Goal: Information Seeking & Learning: Learn about a topic

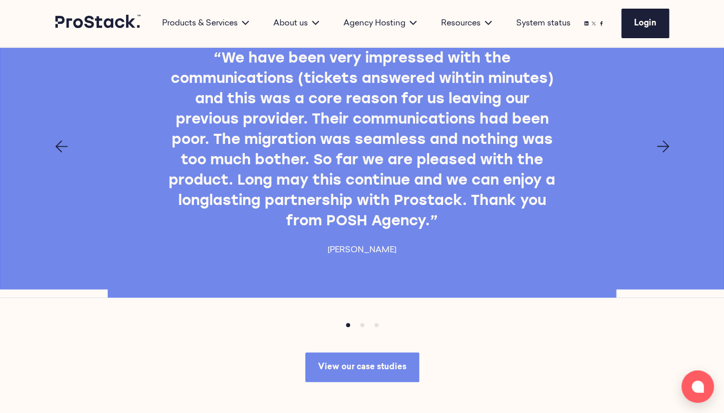
scroll to position [2166, 0]
click at [667, 153] on icon "Next page" at bounding box center [663, 147] width 12 height 12
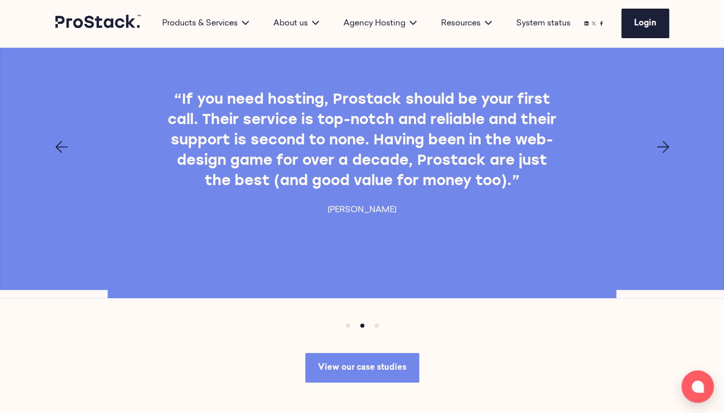
click at [667, 153] on icon "Next page" at bounding box center [663, 147] width 12 height 12
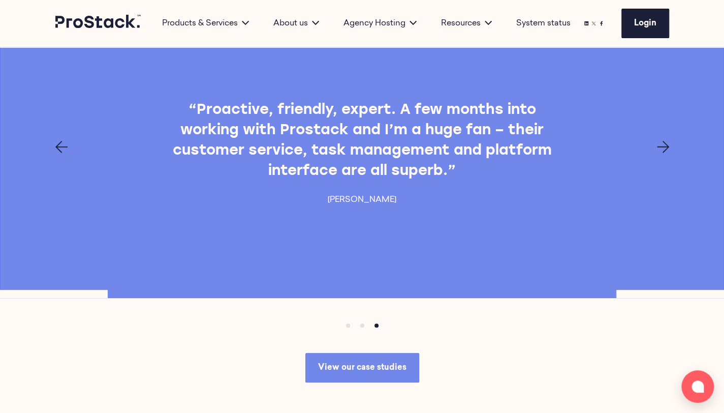
click at [667, 153] on icon "Next page" at bounding box center [663, 147] width 12 height 12
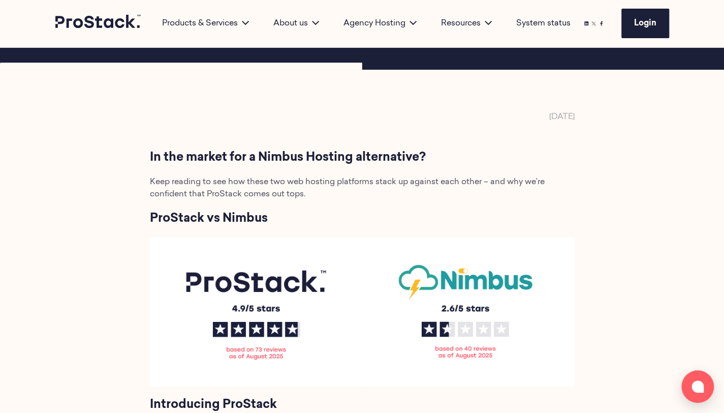
scroll to position [0, 0]
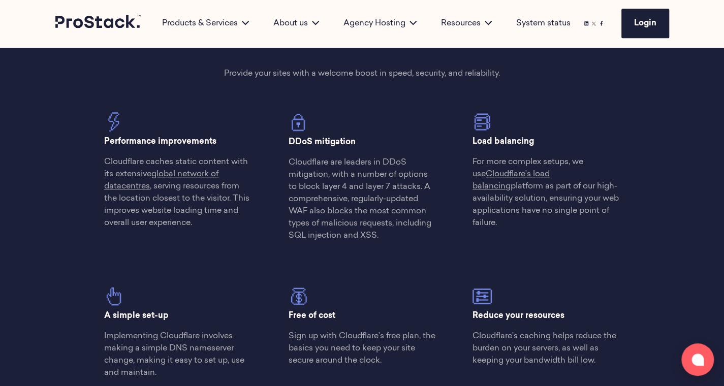
scroll to position [505, 0]
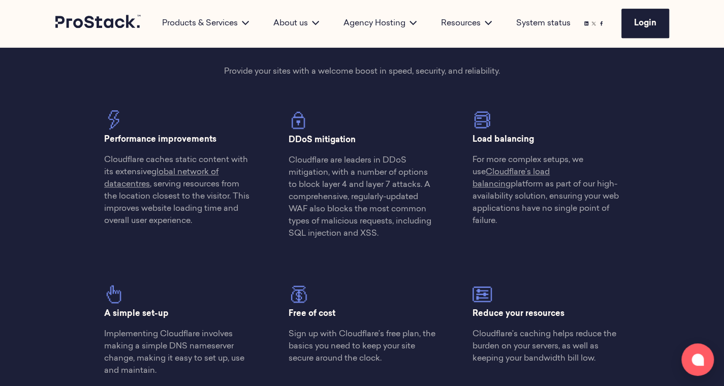
drag, startPoint x: 103, startPoint y: 141, endPoint x: 229, endPoint y: 141, distance: 126.0
click at [229, 141] on div "Performance improvements Cloudflare caches static content with its extensive gl…" at bounding box center [178, 172] width 184 height 125
drag, startPoint x: 104, startPoint y: 159, endPoint x: 122, endPoint y: 164, distance: 19.5
click at [122, 164] on p "Cloudflare caches static content with its extensive global network of datacentr…" at bounding box center [177, 190] width 147 height 73
click at [98, 181] on div "Performance improvements Cloudflare caches static content with its extensive gl…" at bounding box center [178, 172] width 184 height 125
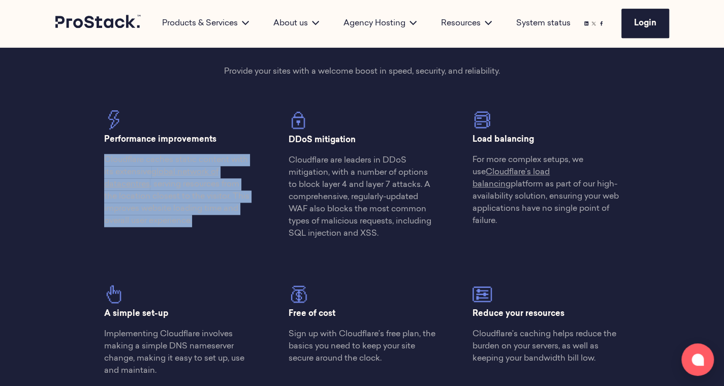
drag, startPoint x: 209, startPoint y: 221, endPoint x: 86, endPoint y: 155, distance: 139.4
click at [86, 155] on div "Performance improvements Cloudflare caches static content with its extensive gl…" at bounding box center [178, 172] width 184 height 125
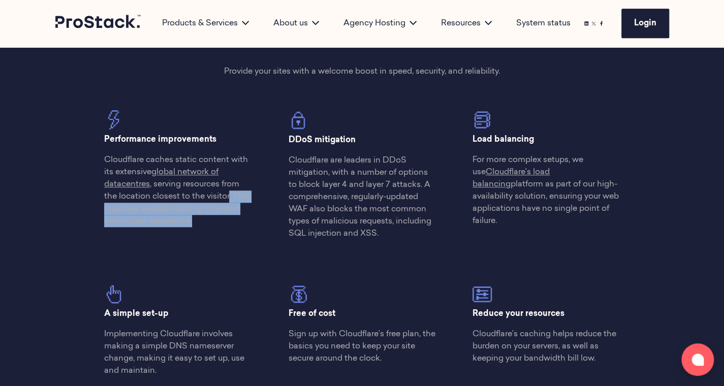
drag, startPoint x: 230, startPoint y: 198, endPoint x: 207, endPoint y: 220, distance: 31.6
click at [207, 220] on p "Cloudflare caches static content with its extensive global network of datacentr…" at bounding box center [177, 190] width 147 height 73
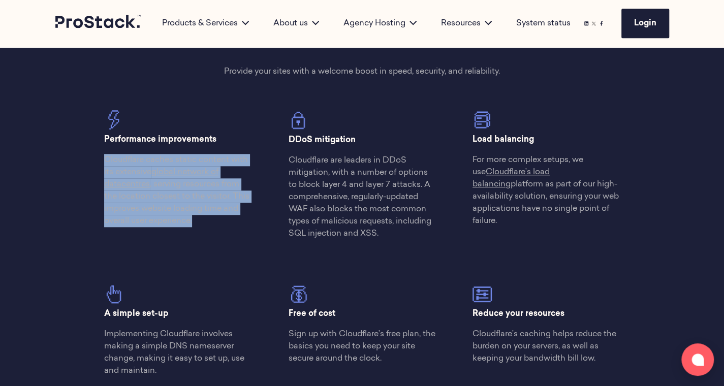
drag, startPoint x: 207, startPoint y: 220, endPoint x: 81, endPoint y: 157, distance: 141.4
click at [81, 157] on div "Stay protected with the industry’s leading performance and security solution Pr…" at bounding box center [362, 174] width 695 height 519
click at [217, 217] on p "Cloudflare caches static content with its extensive global network of datacentr…" at bounding box center [177, 190] width 147 height 73
drag, startPoint x: 211, startPoint y: 220, endPoint x: 107, endPoint y: 160, distance: 120.9
click at [107, 160] on p "Cloudflare caches static content with its extensive global network of datacentr…" at bounding box center [177, 190] width 147 height 73
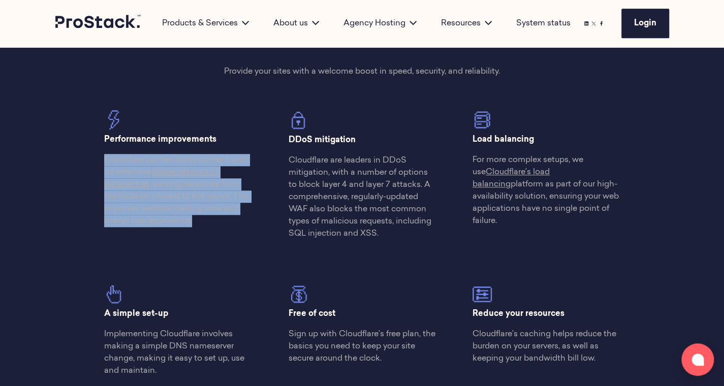
click at [107, 160] on p "Cloudflare caches static content with its extensive global network of datacentr…" at bounding box center [177, 190] width 147 height 73
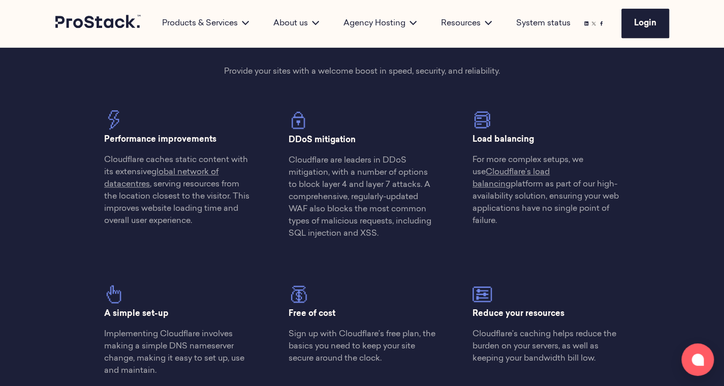
drag, startPoint x: 363, startPoint y: 137, endPoint x: 281, endPoint y: 142, distance: 81.9
click at [281, 142] on div "DDoS mitigation Cloudflare are leaders in DDoS mitigation, with a number of opt…" at bounding box center [362, 178] width 184 height 137
click at [363, 140] on p "DDoS mitigation" at bounding box center [362, 140] width 147 height 12
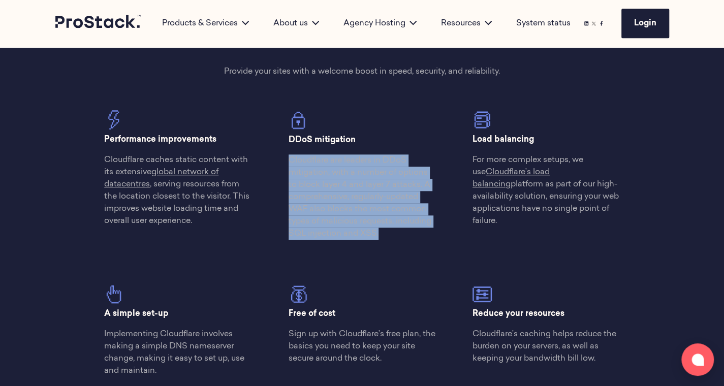
drag, startPoint x: 290, startPoint y: 161, endPoint x: 381, endPoint y: 234, distance: 117.1
click at [381, 234] on p "Cloudflare are leaders in DDoS mitigation, with a number of options to block la…" at bounding box center [362, 196] width 147 height 85
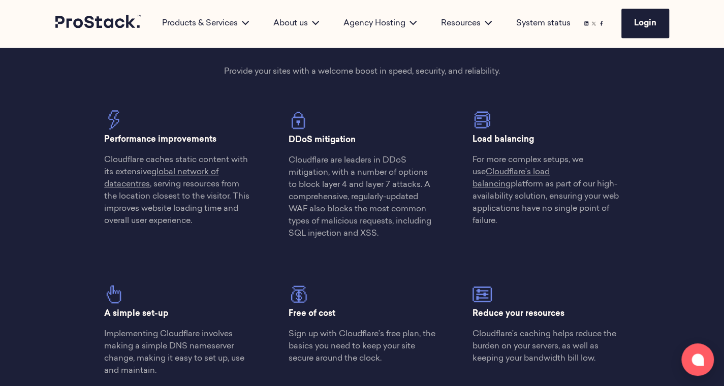
click at [385, 235] on p "Cloudflare are leaders in DDoS mitigation, with a number of options to block la…" at bounding box center [362, 196] width 147 height 85
drag, startPoint x: 385, startPoint y: 235, endPoint x: 290, endPoint y: 143, distance: 132.3
click at [290, 143] on div "DDoS mitigation Cloudflare are leaders in DDoS mitigation, with a number of opt…" at bounding box center [362, 174] width 147 height 129
click at [364, 142] on p "DDoS mitigation" at bounding box center [362, 140] width 147 height 12
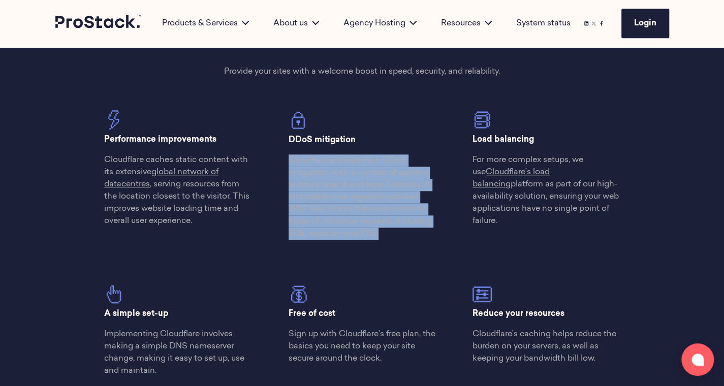
drag, startPoint x: 289, startPoint y: 157, endPoint x: 405, endPoint y: 242, distance: 143.2
click at [405, 242] on div "DDoS mitigation Cloudflare are leaders in DDoS mitigation, with a number of opt…" at bounding box center [362, 178] width 184 height 137
drag, startPoint x: 405, startPoint y: 242, endPoint x: 276, endPoint y: 139, distance: 164.5
click at [276, 139] on div "DDoS mitigation Cloudflare are leaders in DDoS mitigation, with a number of opt…" at bounding box center [362, 178] width 184 height 137
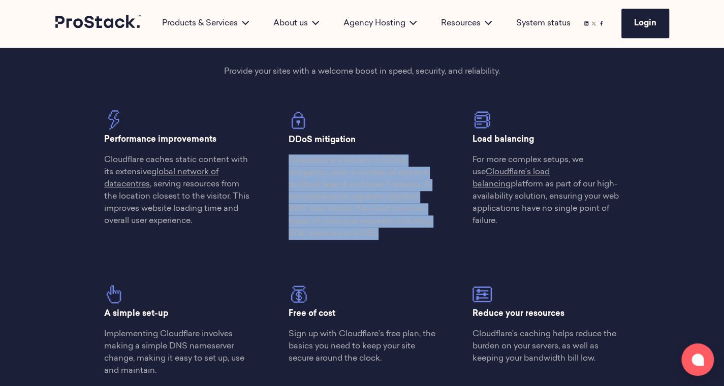
click at [353, 134] on p "DDoS mitigation" at bounding box center [362, 140] width 147 height 12
drag, startPoint x: 363, startPoint y: 142, endPoint x: 286, endPoint y: 138, distance: 77.4
click at [286, 138] on div "DDoS mitigation Cloudflare are leaders in DDoS mitigation, with a number of opt…" at bounding box center [362, 178] width 184 height 137
drag, startPoint x: 388, startPoint y: 235, endPoint x: 262, endPoint y: 132, distance: 162.9
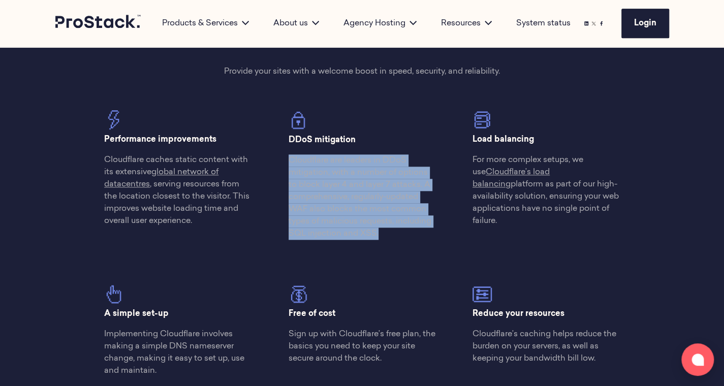
click at [262, 132] on div "Performance improvements Cloudflare caches static content with its extensive gl…" at bounding box center [362, 247] width 552 height 275
click at [371, 129] on div "DDoS mitigation Cloudflare are leaders in DDoS mitigation, with a number of opt…" at bounding box center [362, 174] width 147 height 129
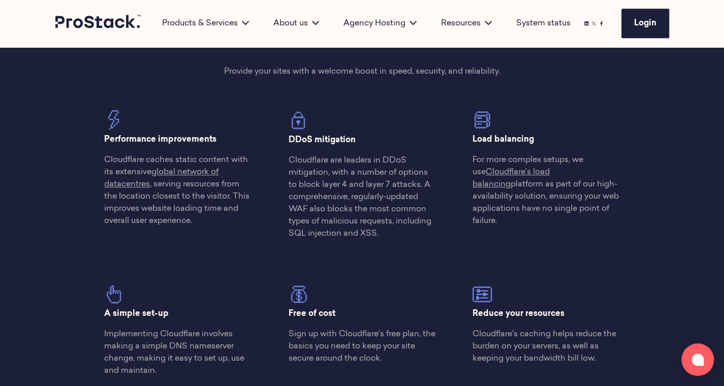
drag, startPoint x: 473, startPoint y: 138, endPoint x: 533, endPoint y: 137, distance: 59.5
click at [533, 137] on p "Load balancing" at bounding box center [546, 140] width 147 height 12
click at [539, 137] on p "Load balancing" at bounding box center [546, 140] width 147 height 12
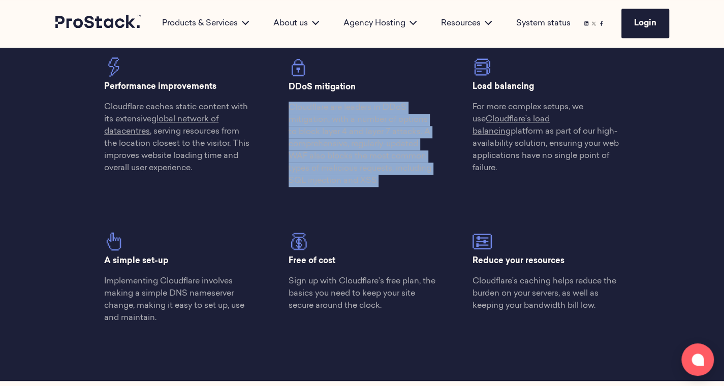
drag, startPoint x: 378, startPoint y: 185, endPoint x: 284, endPoint y: 112, distance: 119.9
click at [284, 112] on div "DDoS mitigation Cloudflare are leaders in DDoS mitigation, with a number of opt…" at bounding box center [362, 125] width 184 height 137
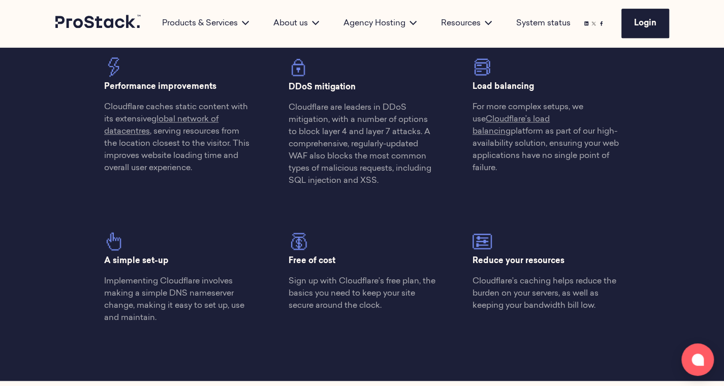
click at [248, 199] on div "A simple set-up Implementing Cloudflare involves making a simple DNS nameserver…" at bounding box center [178, 263] width 184 height 137
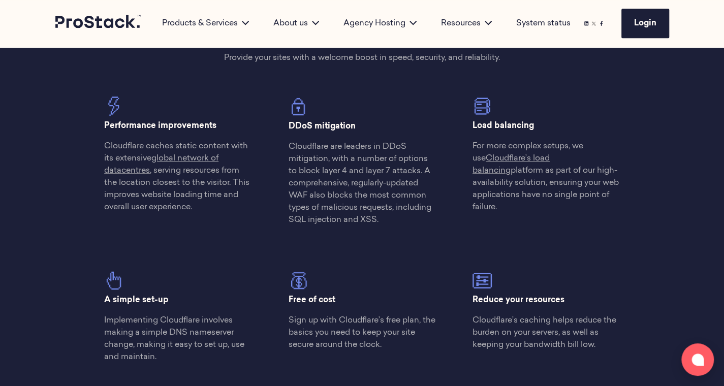
scroll to position [518, 0]
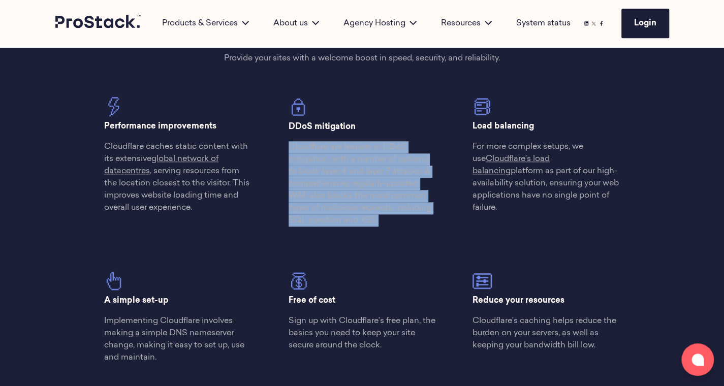
drag, startPoint x: 389, startPoint y: 219, endPoint x: 289, endPoint y: 145, distance: 125.0
click at [289, 145] on p "Cloudflare are leaders in DDoS mitigation, with a number of options to block la…" at bounding box center [362, 183] width 147 height 85
drag, startPoint x: 289, startPoint y: 145, endPoint x: 406, endPoint y: 232, distance: 146.0
click at [406, 232] on div "DDoS mitigation Cloudflare are leaders in DDoS mitigation, with a number of opt…" at bounding box center [362, 165] width 184 height 137
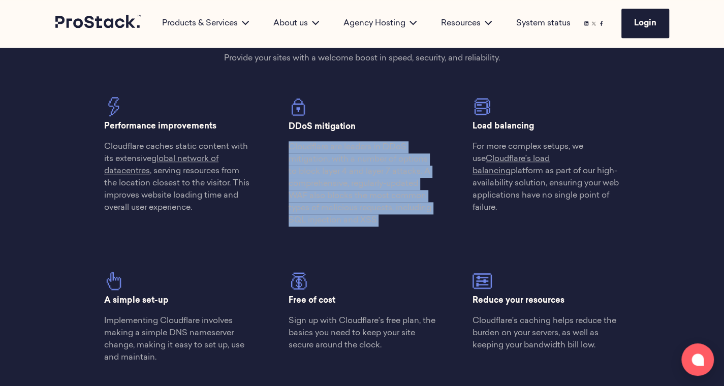
click at [406, 232] on div "DDoS mitigation Cloudflare are leaders in DDoS mitigation, with a number of opt…" at bounding box center [362, 165] width 184 height 137
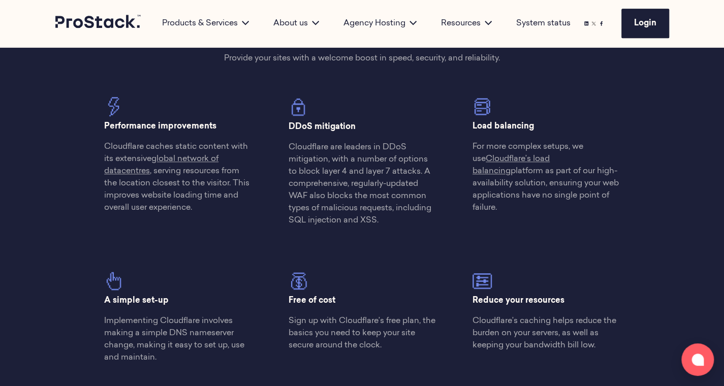
drag, startPoint x: 386, startPoint y: 218, endPoint x: 278, endPoint y: 125, distance: 142.7
click at [278, 125] on div "DDoS mitigation Cloudflare are leaders in DDoS mitigation, with a number of opt…" at bounding box center [362, 165] width 184 height 137
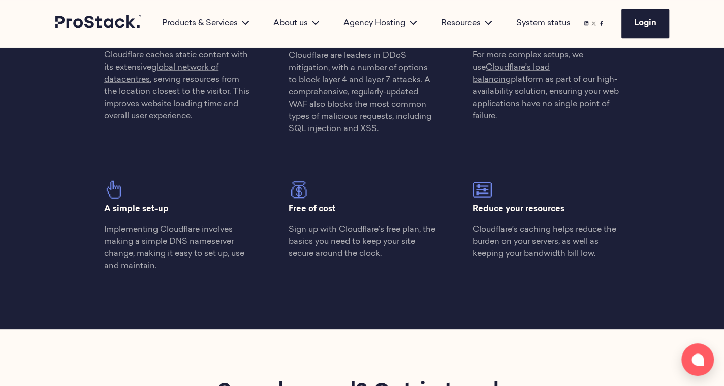
scroll to position [547, 0]
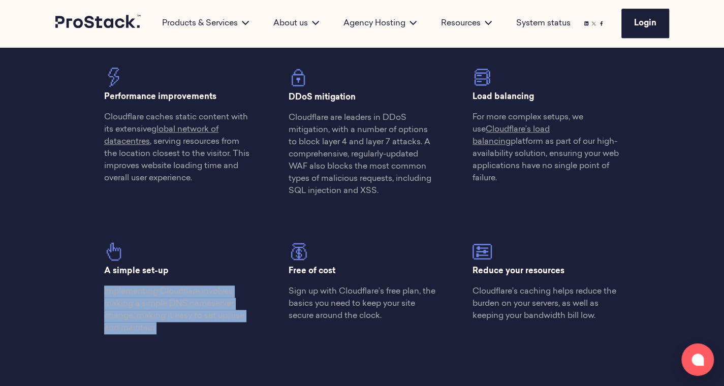
drag, startPoint x: 179, startPoint y: 331, endPoint x: 98, endPoint y: 288, distance: 92.3
click at [98, 288] on div "A simple set-up Implementing Cloudflare involves making a simple DNS nameserver…" at bounding box center [178, 273] width 184 height 137
click at [169, 334] on p "Implementing Cloudflare involves making a simple DNS nameserver change, making …" at bounding box center [177, 310] width 147 height 49
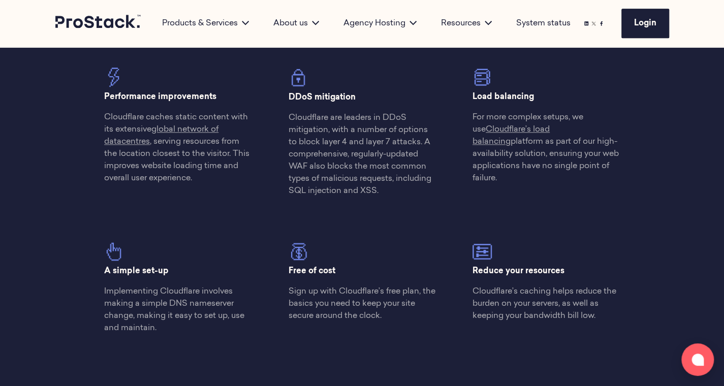
drag, startPoint x: 169, startPoint y: 334, endPoint x: 101, endPoint y: 274, distance: 90.8
click at [101, 274] on div "A simple set-up Implementing Cloudflare involves making a simple DNS nameserver…" at bounding box center [178, 273] width 184 height 137
click at [174, 274] on p "A simple set-up" at bounding box center [177, 271] width 147 height 12
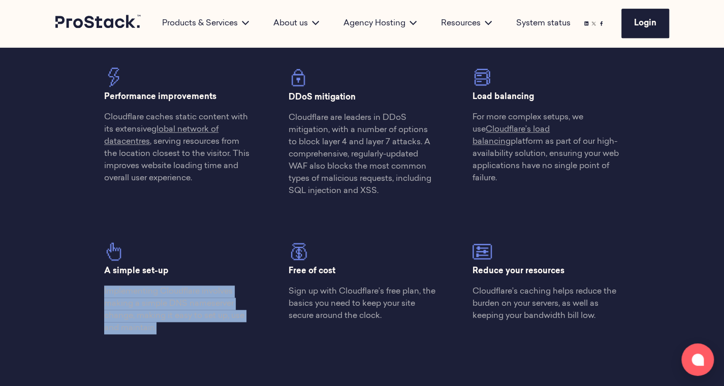
drag, startPoint x: 173, startPoint y: 330, endPoint x: 100, endPoint y: 277, distance: 90.3
click at [100, 277] on div "A simple set-up Implementing Cloudflare involves making a simple DNS nameserver…" at bounding box center [178, 273] width 184 height 137
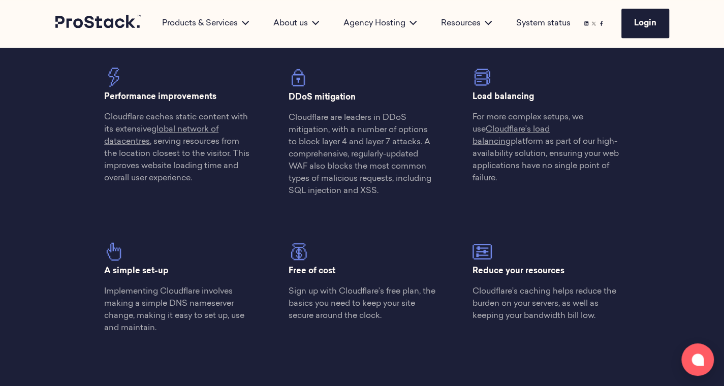
click at [204, 259] on div "A simple set-up Implementing Cloudflare involves making a simple DNS nameserver…" at bounding box center [177, 288] width 147 height 92
drag, startPoint x: 167, startPoint y: 328, endPoint x: 98, endPoint y: 273, distance: 88.7
click at [98, 273] on div "A simple set-up Implementing Cloudflare involves making a simple DNS nameserver…" at bounding box center [178, 273] width 184 height 137
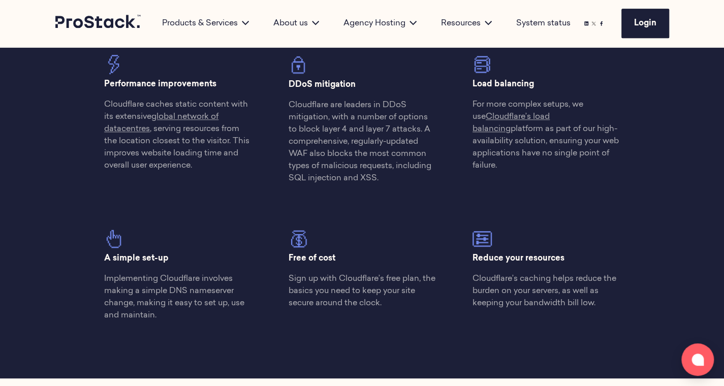
scroll to position [561, 0]
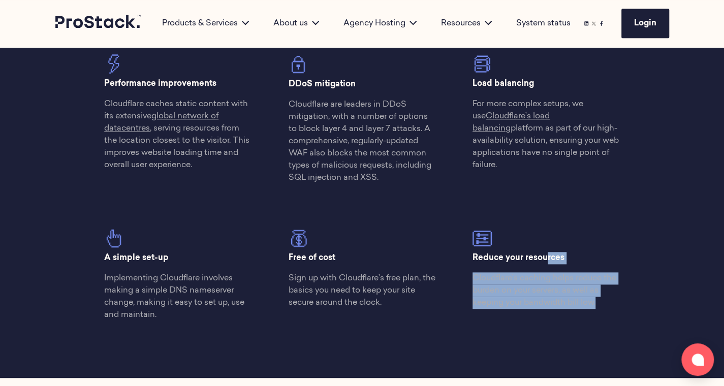
drag, startPoint x: 472, startPoint y: 259, endPoint x: 606, endPoint y: 301, distance: 140.6
click at [606, 301] on div "Reduce your resources Cloudflare’s caching helps reduce the burden on your serv…" at bounding box center [546, 254] width 184 height 125
click at [607, 302] on p "Cloudflare’s caching helps reduce the burden on your servers, as well as keepin…" at bounding box center [546, 290] width 147 height 37
drag, startPoint x: 607, startPoint y: 302, endPoint x: 473, endPoint y: 240, distance: 147.8
click at [473, 240] on div "Reduce your resources Cloudflare’s caching helps reduce the burden on your serv…" at bounding box center [546, 269] width 147 height 80
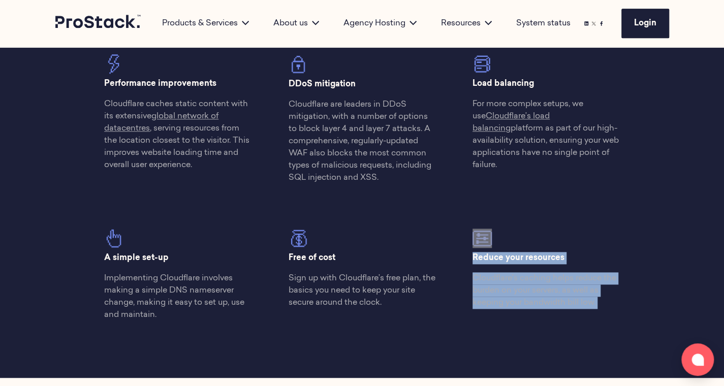
click at [612, 256] on p "Reduce your resources" at bounding box center [546, 258] width 147 height 12
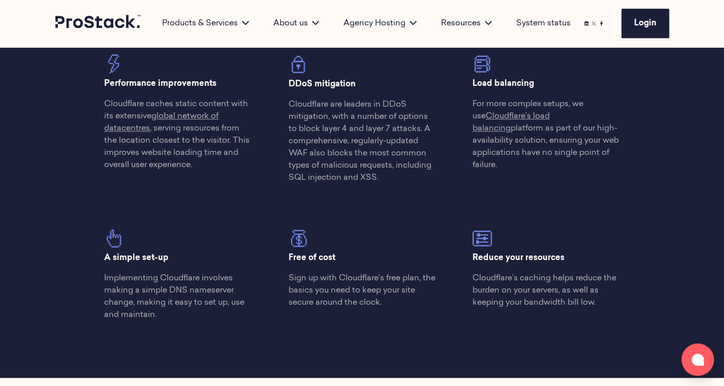
click at [609, 298] on p "Cloudflare’s caching helps reduce the burden on your servers, as well as keepin…" at bounding box center [546, 290] width 147 height 37
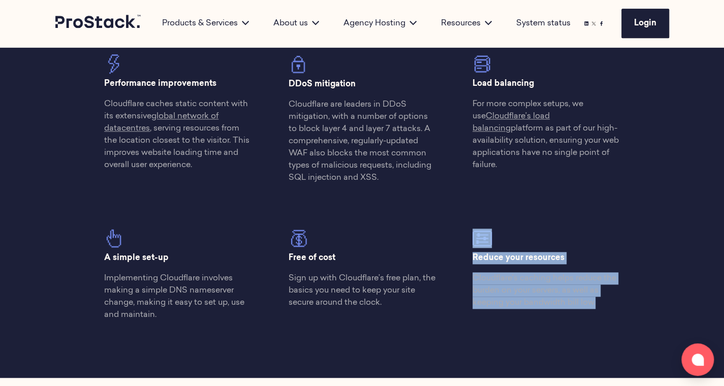
drag, startPoint x: 598, startPoint y: 306, endPoint x: 467, endPoint y: 236, distance: 148.7
click at [467, 236] on div "Reduce your resources Cloudflare’s caching helps reduce the burden on your serv…" at bounding box center [546, 254] width 184 height 125
click at [567, 242] on div "Reduce your resources Cloudflare’s caching helps reduce the burden on your serv…" at bounding box center [546, 269] width 147 height 80
drag, startPoint x: 611, startPoint y: 302, endPoint x: 469, endPoint y: 249, distance: 152.3
click at [469, 249] on div "Reduce your resources Cloudflare’s caching helps reduce the burden on your serv…" at bounding box center [546, 254] width 184 height 125
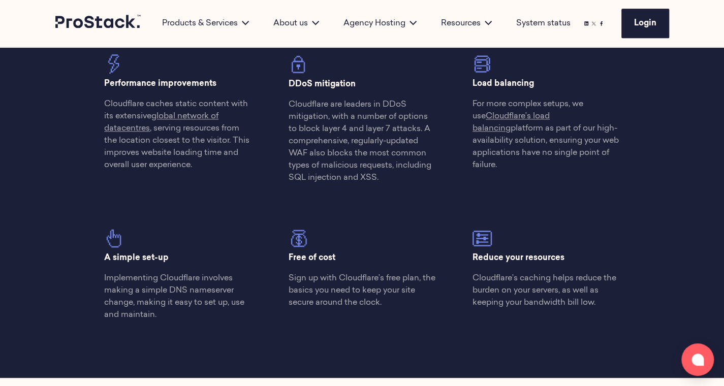
click at [517, 236] on div "Reduce your resources Cloudflare’s caching helps reduce the burden on your serv…" at bounding box center [546, 269] width 147 height 80
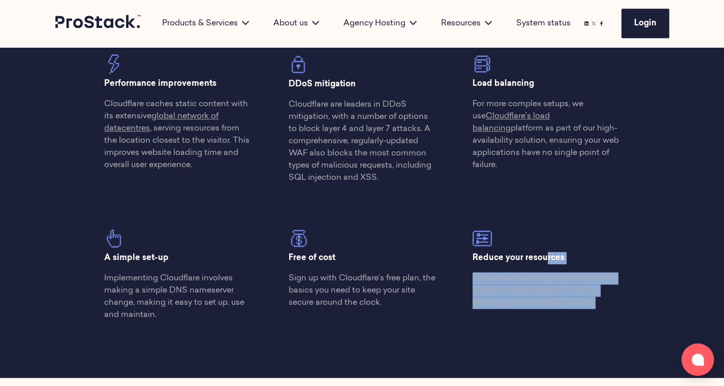
drag, startPoint x: 472, startPoint y: 257, endPoint x: 618, endPoint y: 308, distance: 155.6
click at [618, 308] on div "Reduce your resources Cloudflare’s caching helps reduce the burden on your serv…" at bounding box center [546, 254] width 184 height 125
click at [618, 308] on p "Cloudflare’s caching helps reduce the burden on your servers, as well as keepin…" at bounding box center [546, 290] width 147 height 37
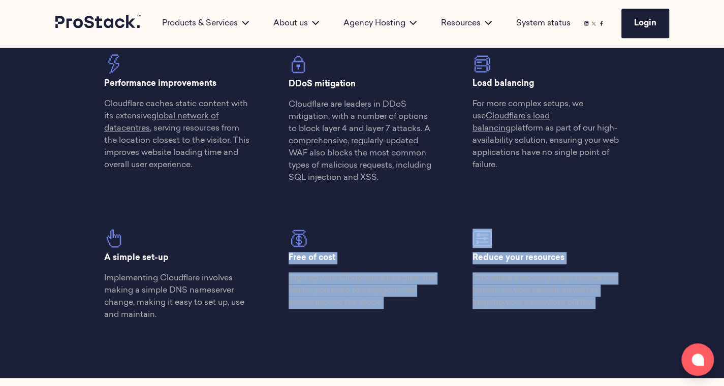
drag, startPoint x: 618, startPoint y: 308, endPoint x: 449, endPoint y: 229, distance: 187.1
click at [449, 229] on div "Performance improvements Cloudflare caches static content with its extensive gl…" at bounding box center [362, 191] width 552 height 275
click at [449, 229] on div "Free of cost Sign up with Cloudflare’s free plan, the basics you need to keep y…" at bounding box center [362, 254] width 184 height 125
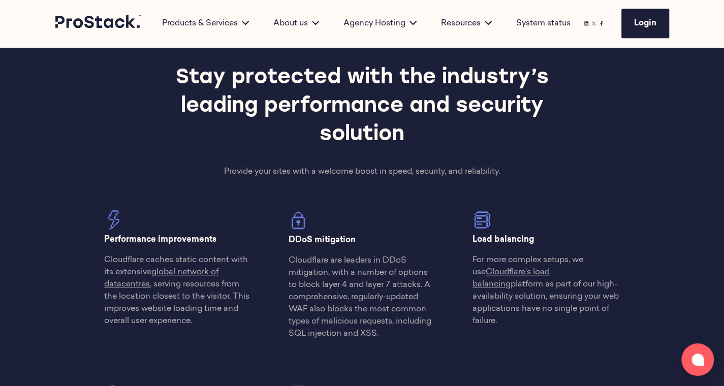
scroll to position [405, 0]
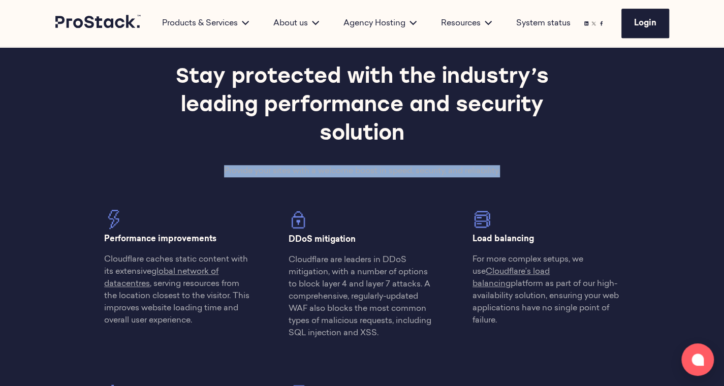
drag, startPoint x: 224, startPoint y: 169, endPoint x: 539, endPoint y: 163, distance: 315.7
click at [539, 163] on div "Stay protected with the industry’s leading performance and security solution Pr…" at bounding box center [362, 274] width 552 height 421
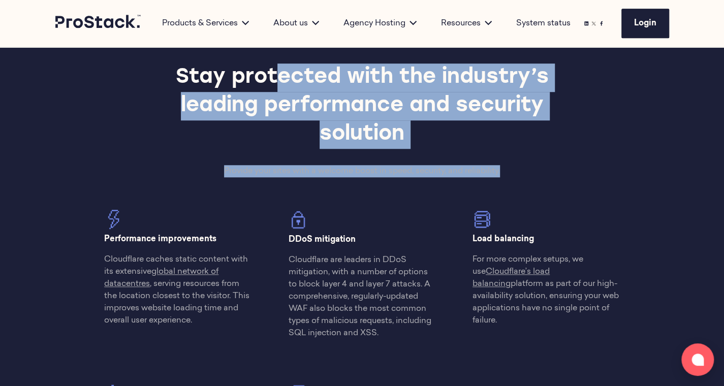
drag, startPoint x: 520, startPoint y: 171, endPoint x: 174, endPoint y: 64, distance: 362.3
click at [174, 64] on div "Stay protected with the industry’s leading performance and security solution Pr…" at bounding box center [362, 274] width 552 height 421
click at [174, 64] on h2 "Stay protected with the industry’s leading performance and security solution" at bounding box center [362, 106] width 442 height 85
drag, startPoint x: 177, startPoint y: 71, endPoint x: 518, endPoint y: 175, distance: 356.7
click at [518, 175] on div "Stay protected with the industry’s leading performance and security solution Pr…" at bounding box center [362, 274] width 552 height 421
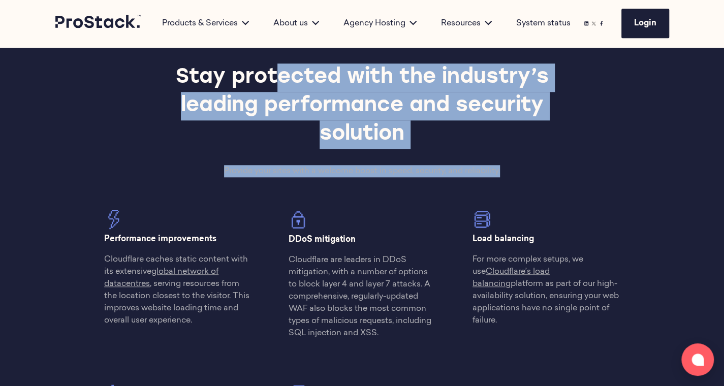
click at [518, 175] on p "Provide your sites with a welcome boost in speed, security, and reliability." at bounding box center [361, 171] width 331 height 12
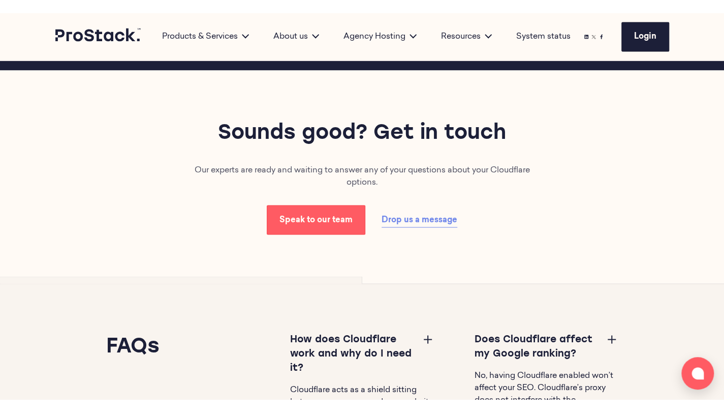
scroll to position [888, 0]
